Goal: Navigation & Orientation: Find specific page/section

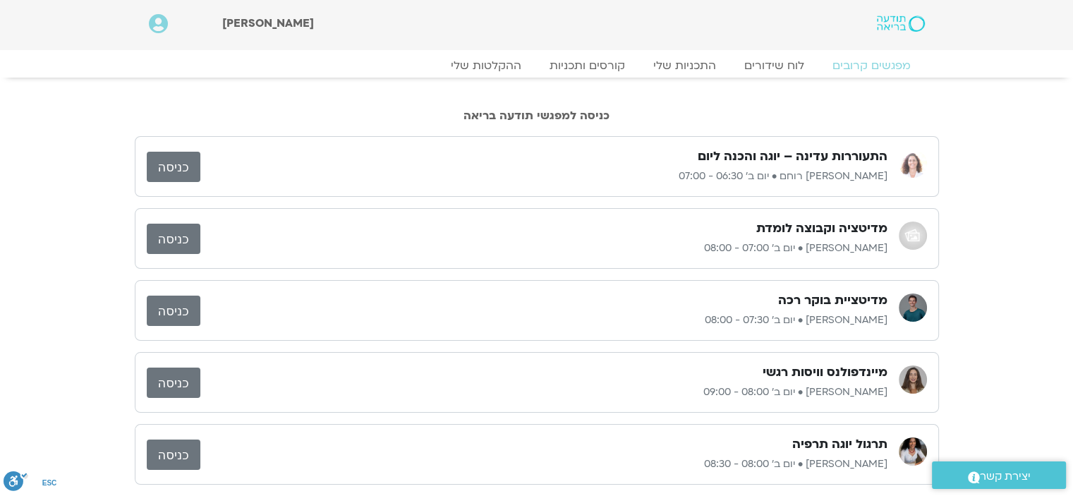
click at [175, 169] on link "כניסה" at bounding box center [174, 167] width 54 height 30
click at [505, 64] on link "ההקלטות שלי" at bounding box center [486, 65] width 119 height 17
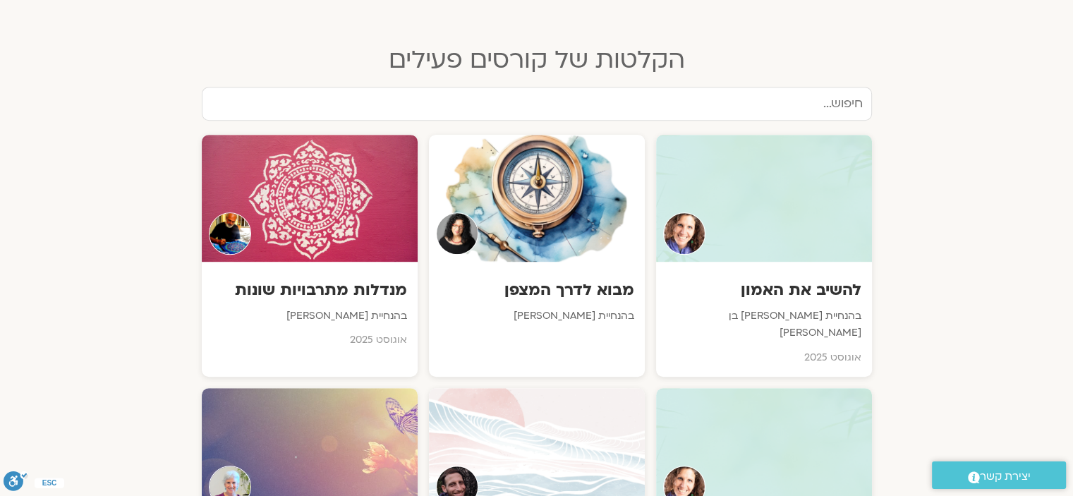
scroll to position [706, 0]
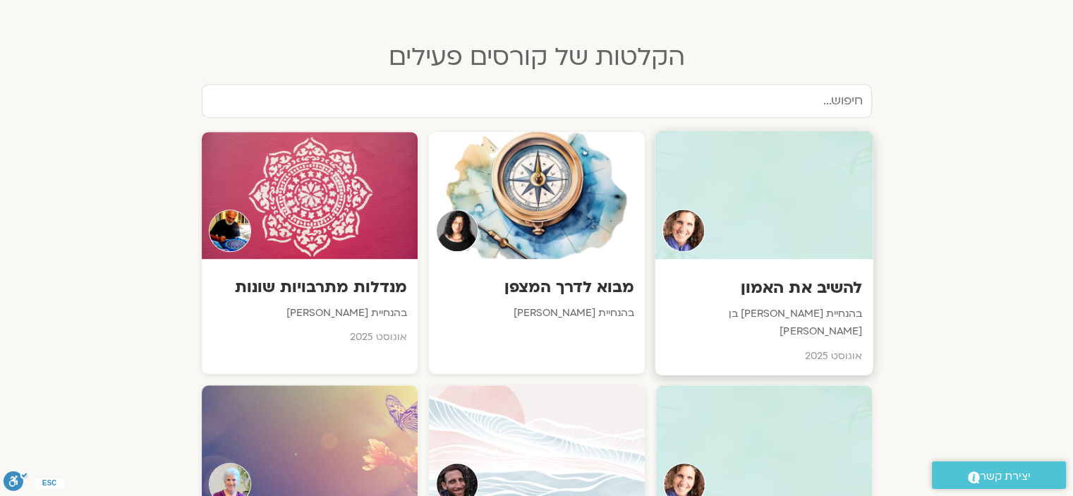
click at [791, 306] on p "בהנחיית [PERSON_NAME] בן [PERSON_NAME]" at bounding box center [763, 323] width 197 height 35
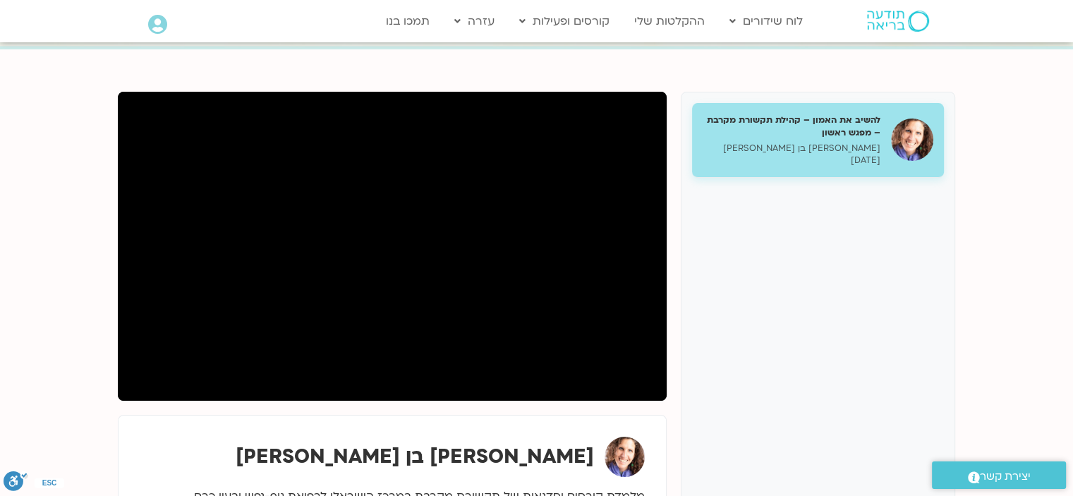
scroll to position [141, 0]
